Goal: Find specific page/section

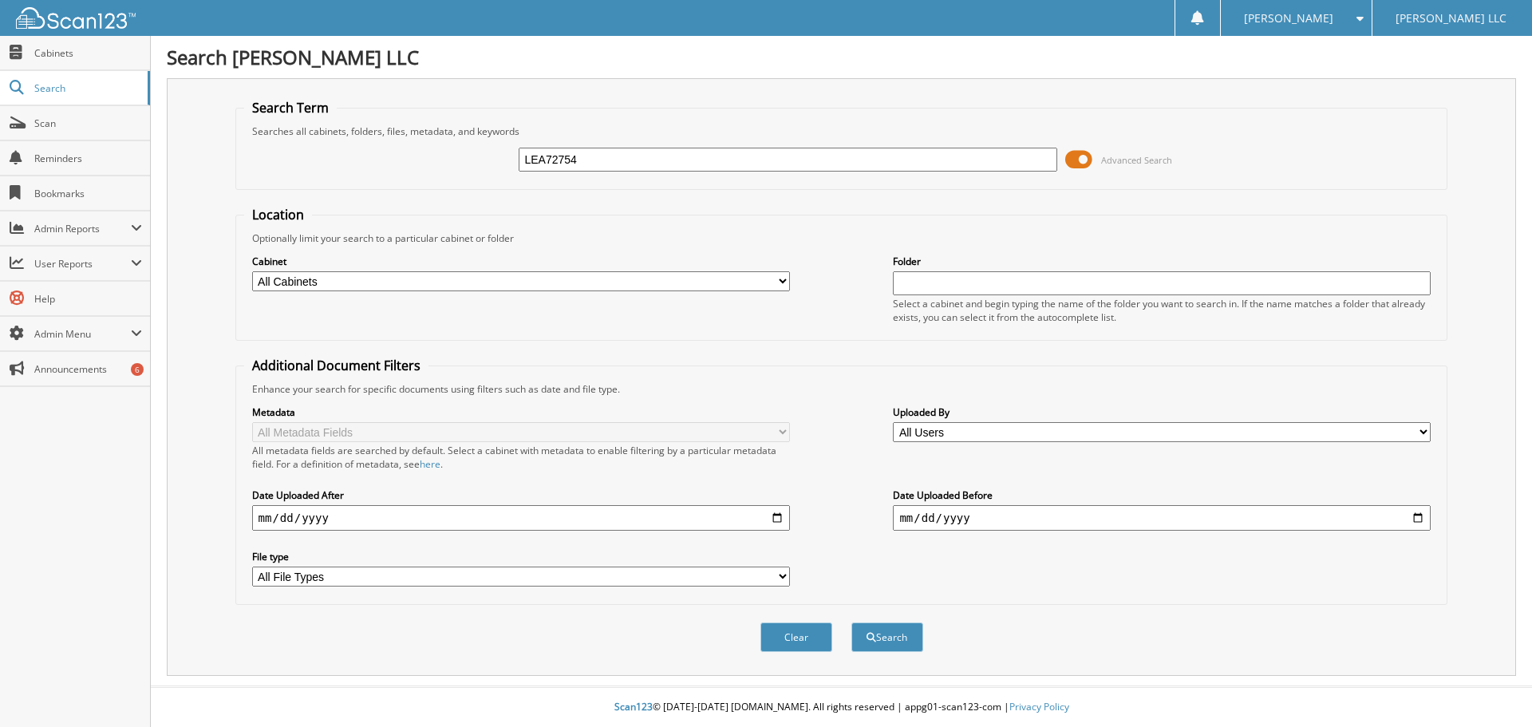
type input "LEA72754"
click at [851, 622] on button "Search" at bounding box center [887, 637] width 72 height 30
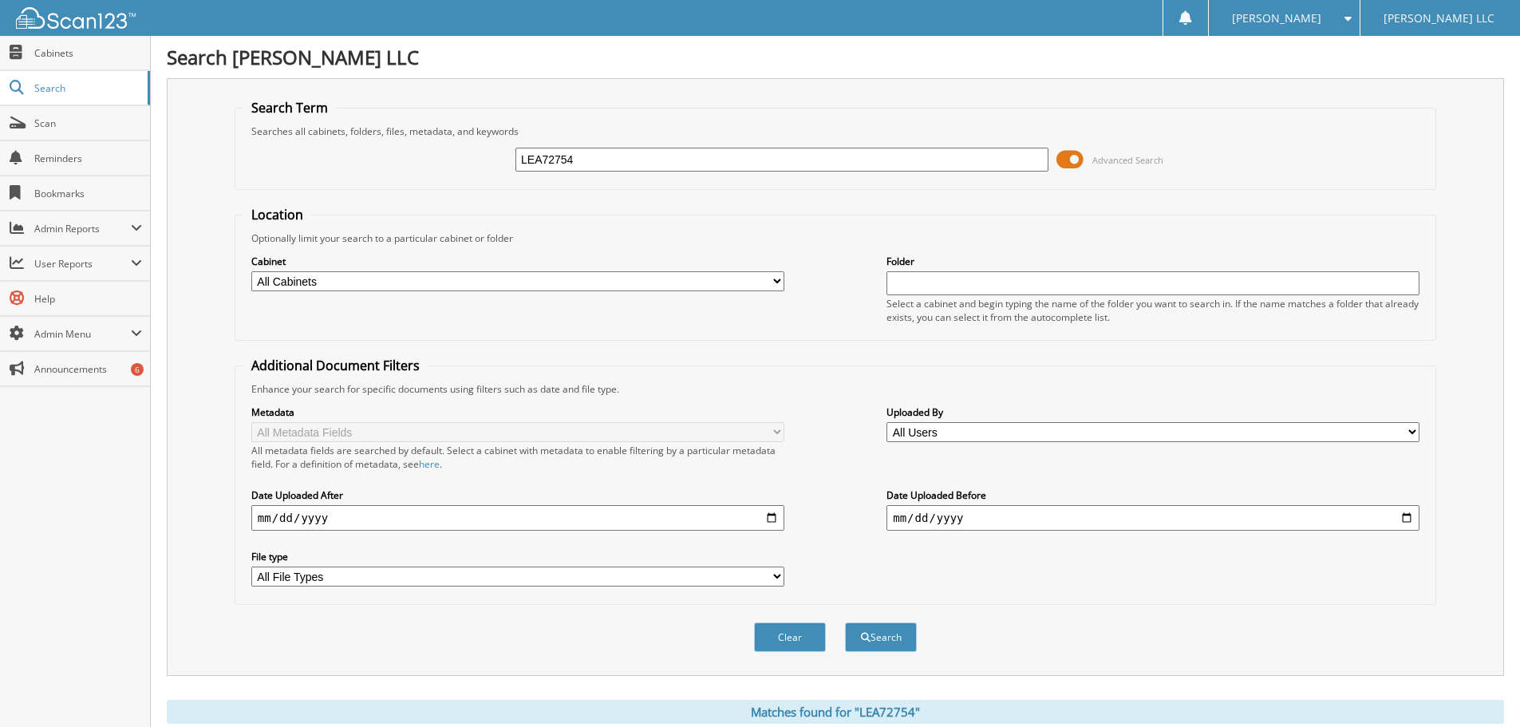
scroll to position [294, 0]
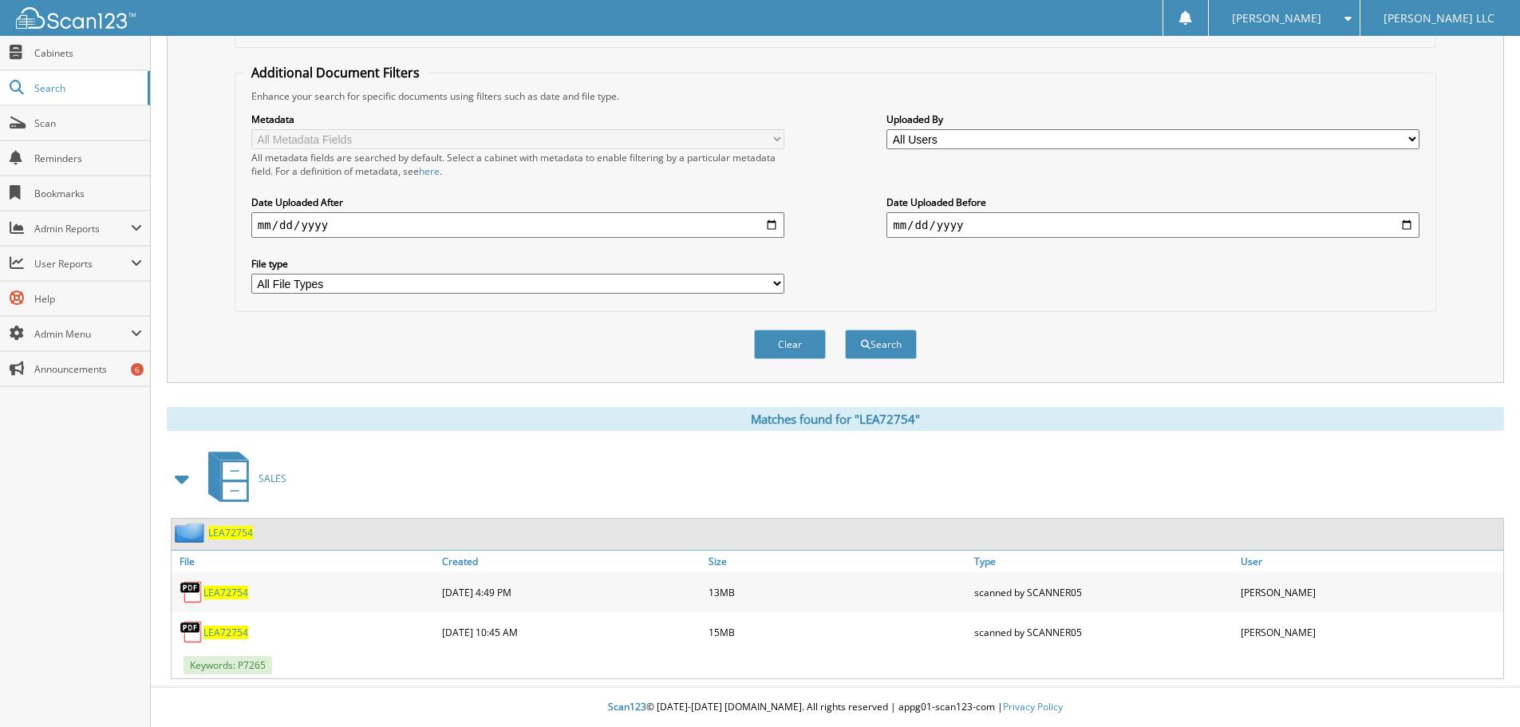
click at [236, 636] on span "LEA72754" at bounding box center [225, 632] width 45 height 14
click at [857, 266] on div "Metadata All Metadata Fields All metadata fields are searched by default. Selec…" at bounding box center [835, 203] width 1184 height 200
